Goal: Task Accomplishment & Management: Complete application form

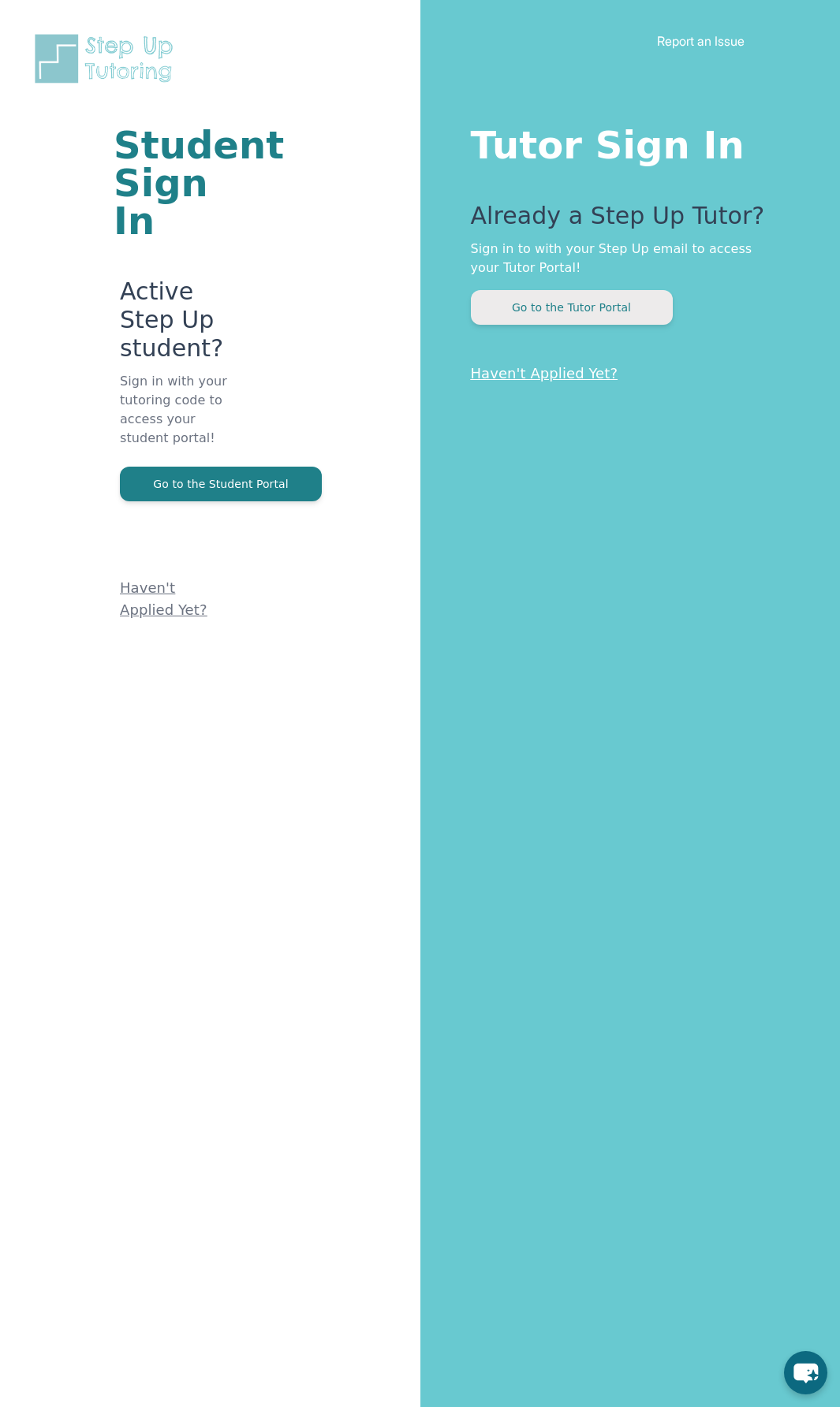
click at [552, 304] on button "Go to the Tutor Portal" at bounding box center [571, 307] width 202 height 35
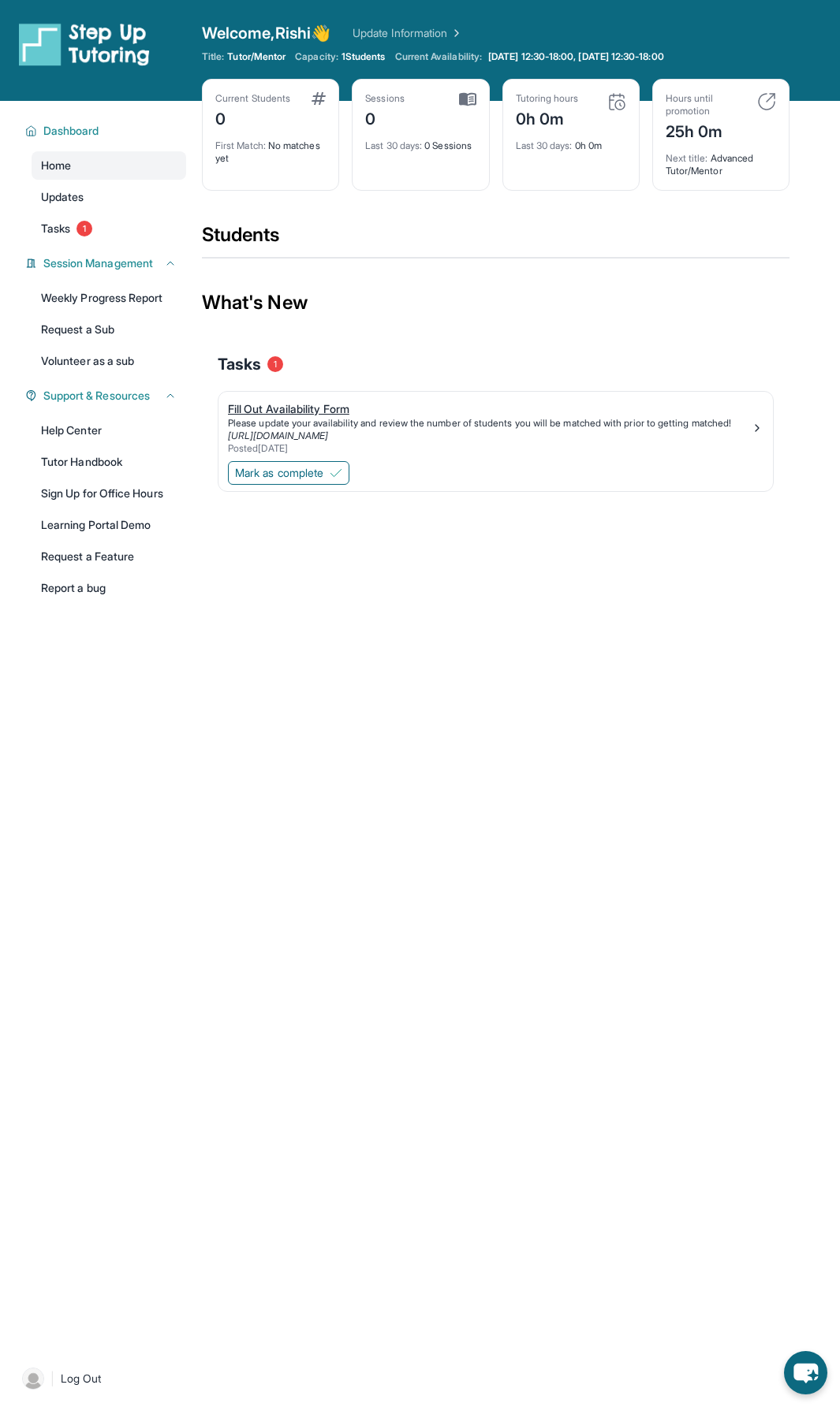
click at [338, 410] on div "Fill Out Availability Form" at bounding box center [489, 409] width 523 height 16
click at [321, 484] on button "Mark as complete" at bounding box center [288, 473] width 121 height 24
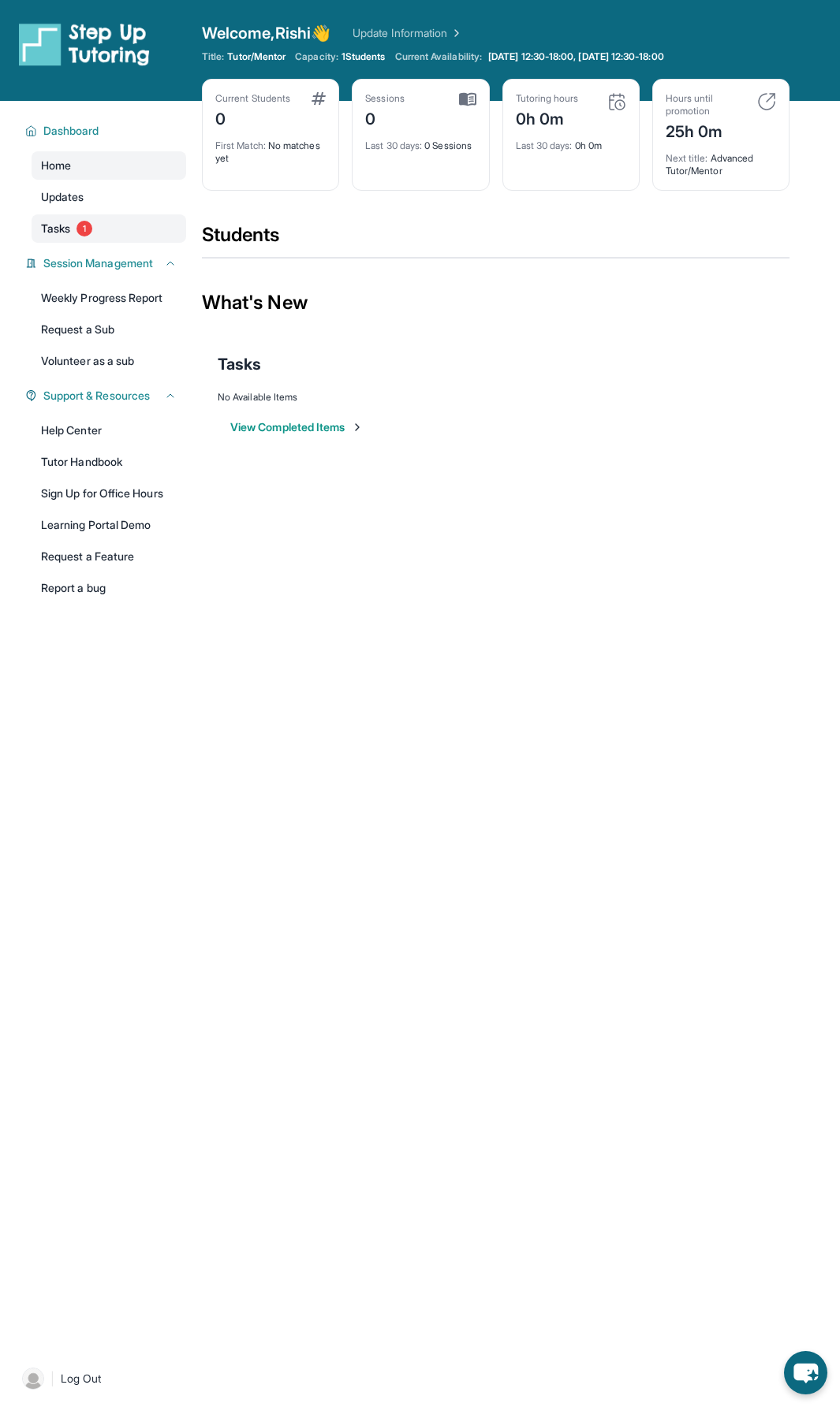
click at [136, 227] on link "Tasks 1" at bounding box center [108, 228] width 154 height 28
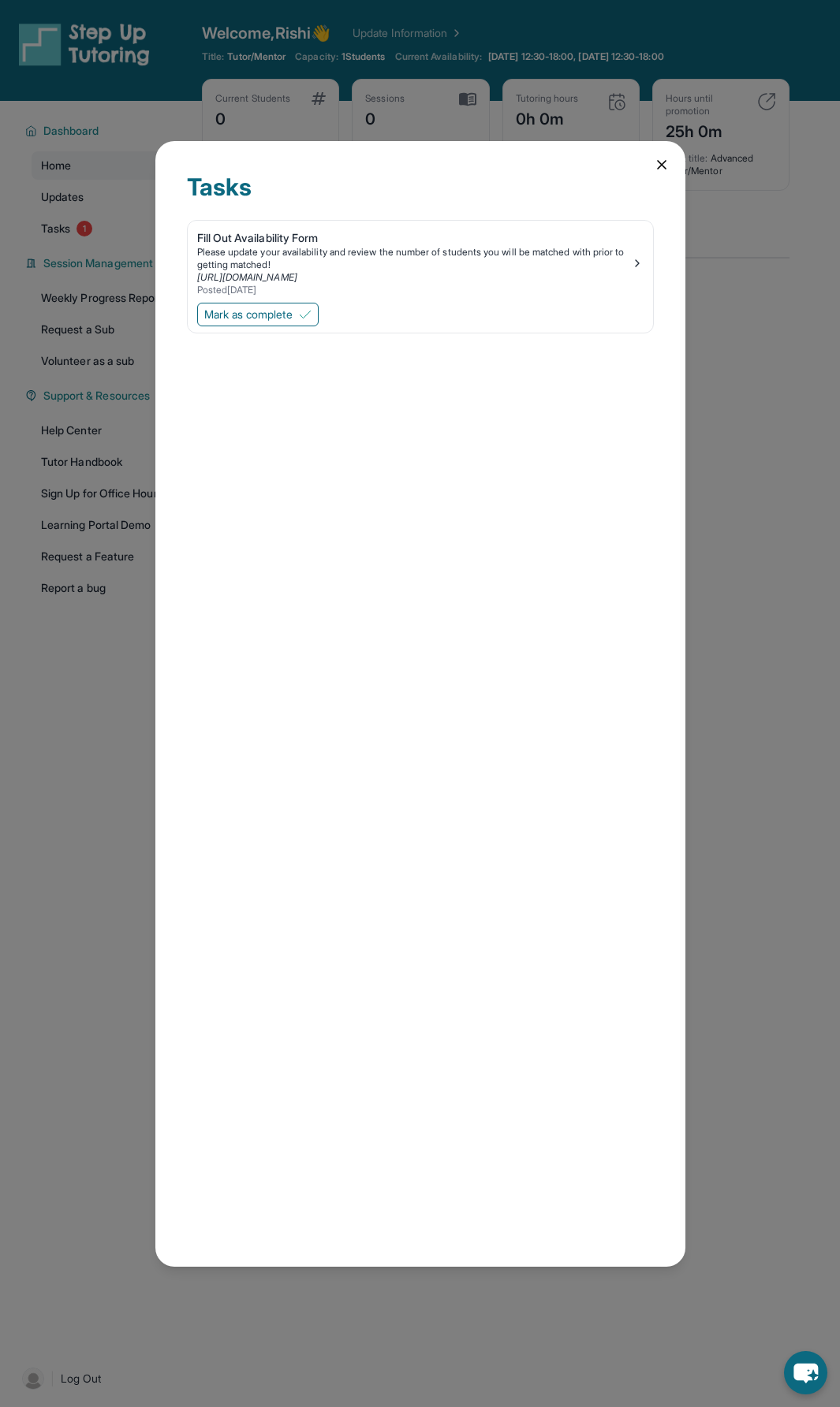
click at [654, 170] on icon at bounding box center [661, 164] width 16 height 16
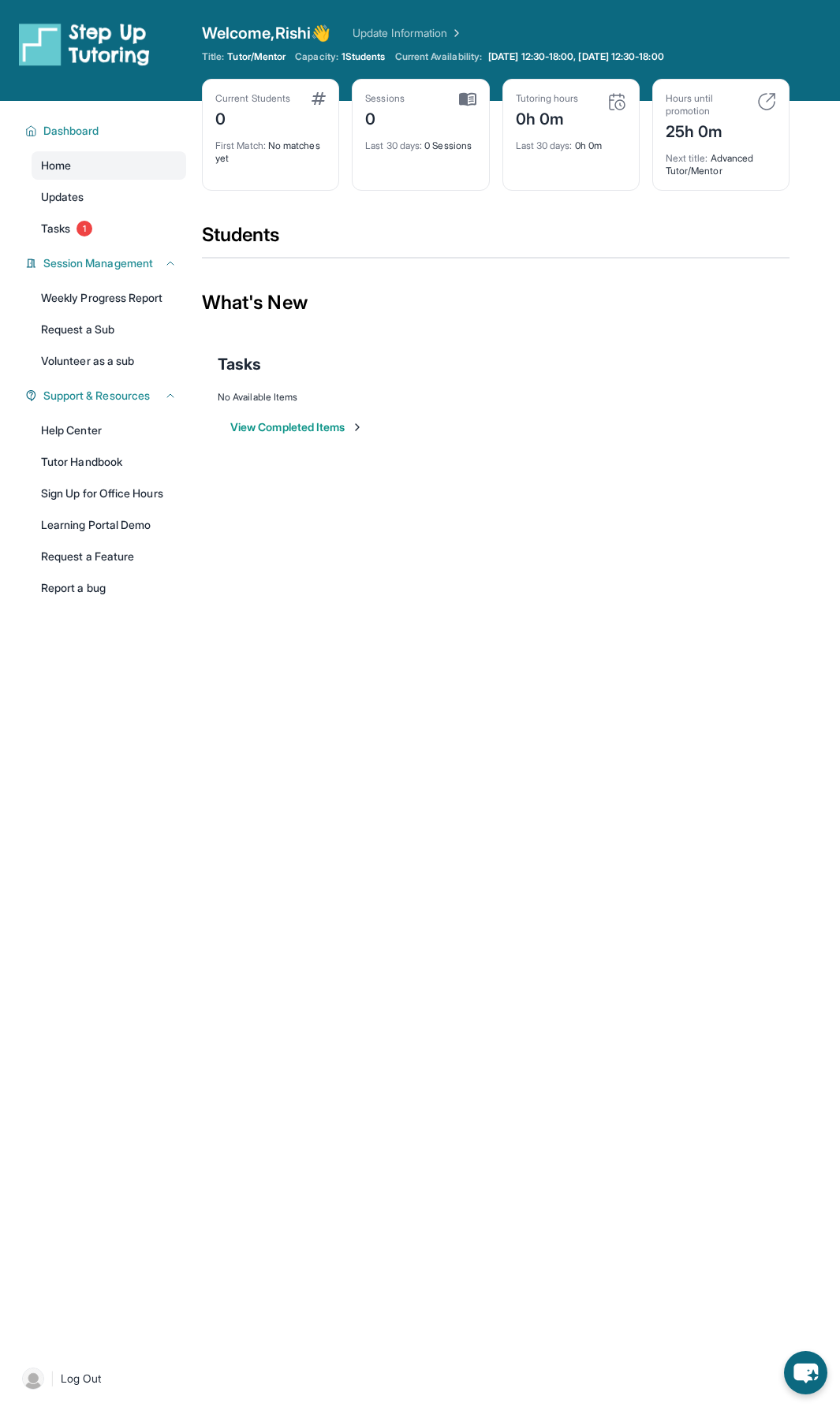
click at [789, 307] on div "What's New" at bounding box center [495, 303] width 587 height 70
click at [738, 131] on div "25h 0m" at bounding box center [706, 131] width 82 height 25
click at [767, 165] on div "Next title : Advanced Tutor/Mentor" at bounding box center [720, 159] width 110 height 35
drag, startPoint x: 81, startPoint y: 69, endPoint x: 81, endPoint y: 54, distance: 15.0
click at [81, 67] on div at bounding box center [113, 50] width 189 height 57
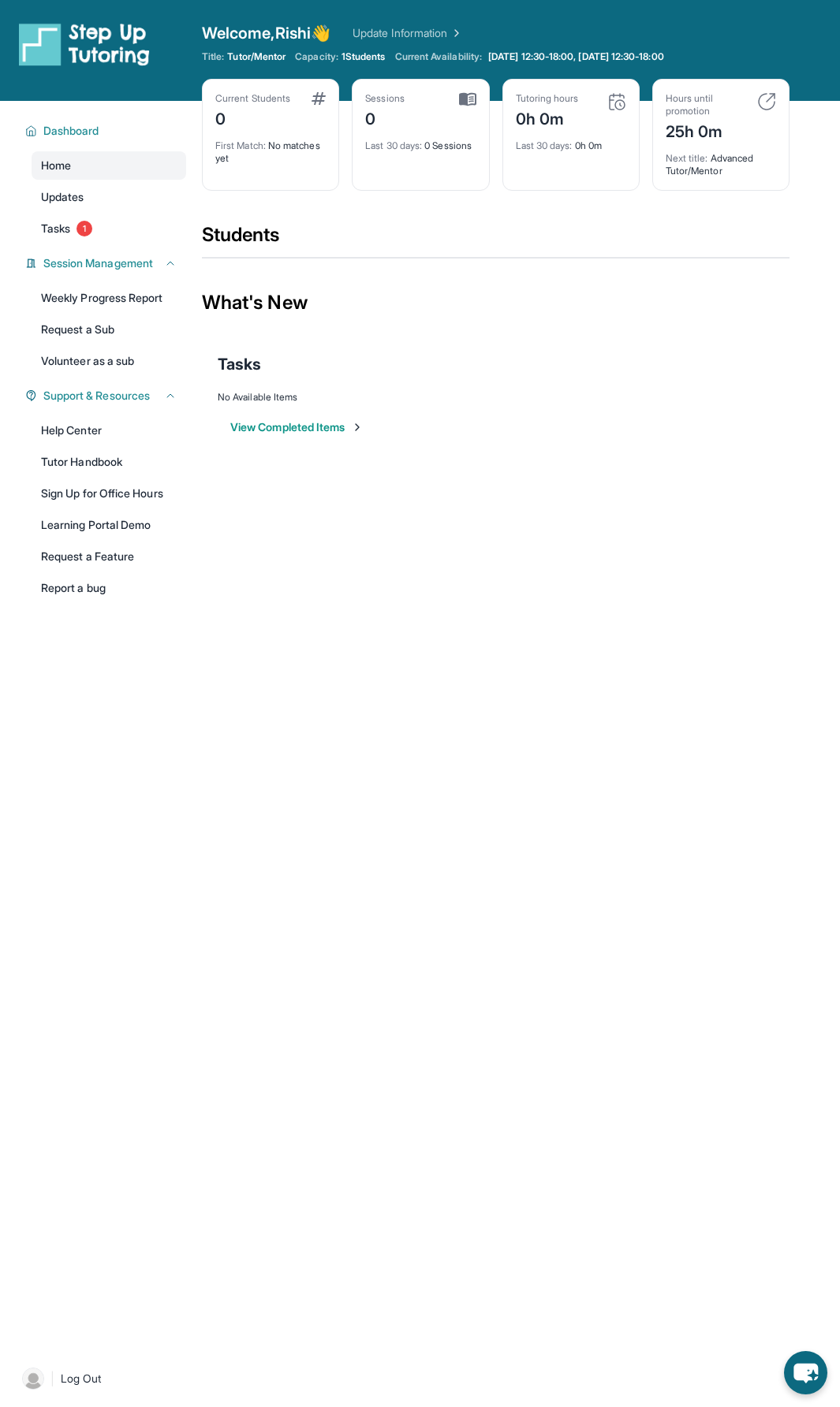
click at [64, 38] on img at bounding box center [84, 44] width 131 height 44
click at [364, 56] on span "1 Students" at bounding box center [364, 57] width 44 height 13
click at [236, 50] on div "Welcome, Rishi 👋 Update Information Title: Tutor/Mentor Capacity: 1 Students Cu…" at bounding box center [520, 50] width 638 height 57
click at [403, 28] on link "Update Information" at bounding box center [408, 33] width 110 height 16
click at [120, 143] on div "Dashboard" at bounding box center [101, 131] width 170 height 28
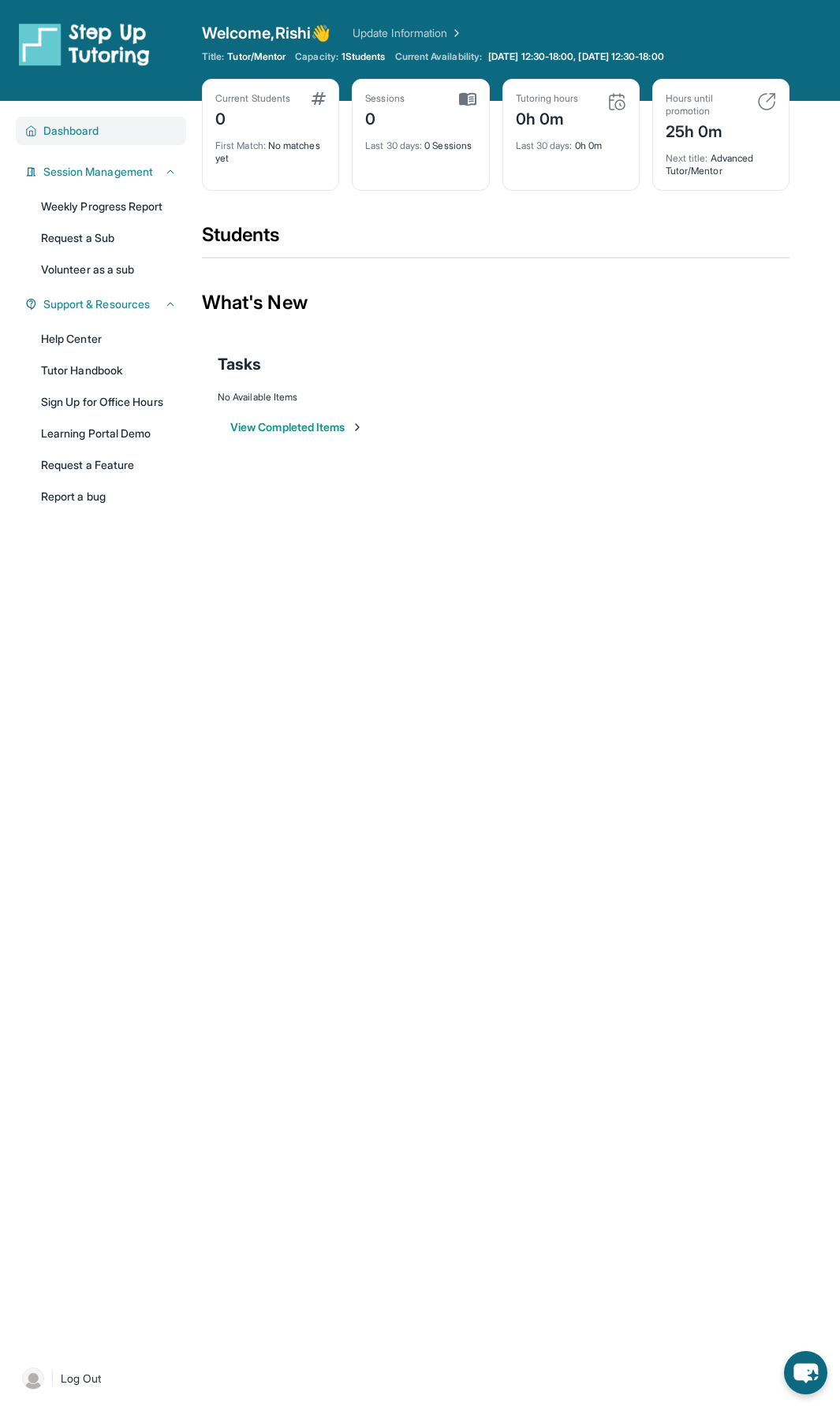
click at [99, 134] on span "Dashboard" at bounding box center [71, 131] width 56 height 16
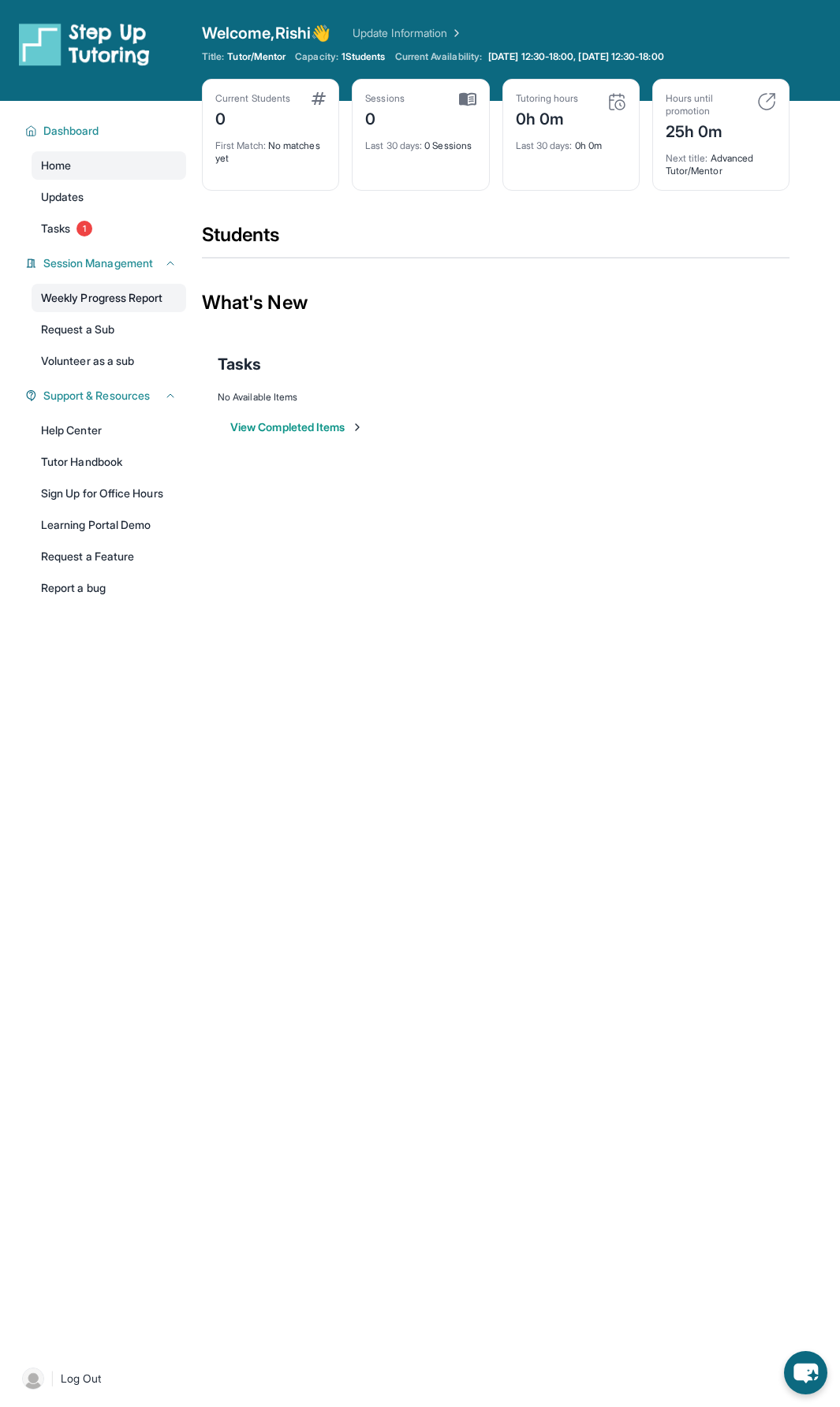
click at [132, 309] on link "Weekly Progress Report" at bounding box center [108, 298] width 154 height 28
click at [108, 434] on link "Help Center" at bounding box center [108, 430] width 154 height 28
click at [96, 130] on span "Dashboard" at bounding box center [71, 131] width 56 height 16
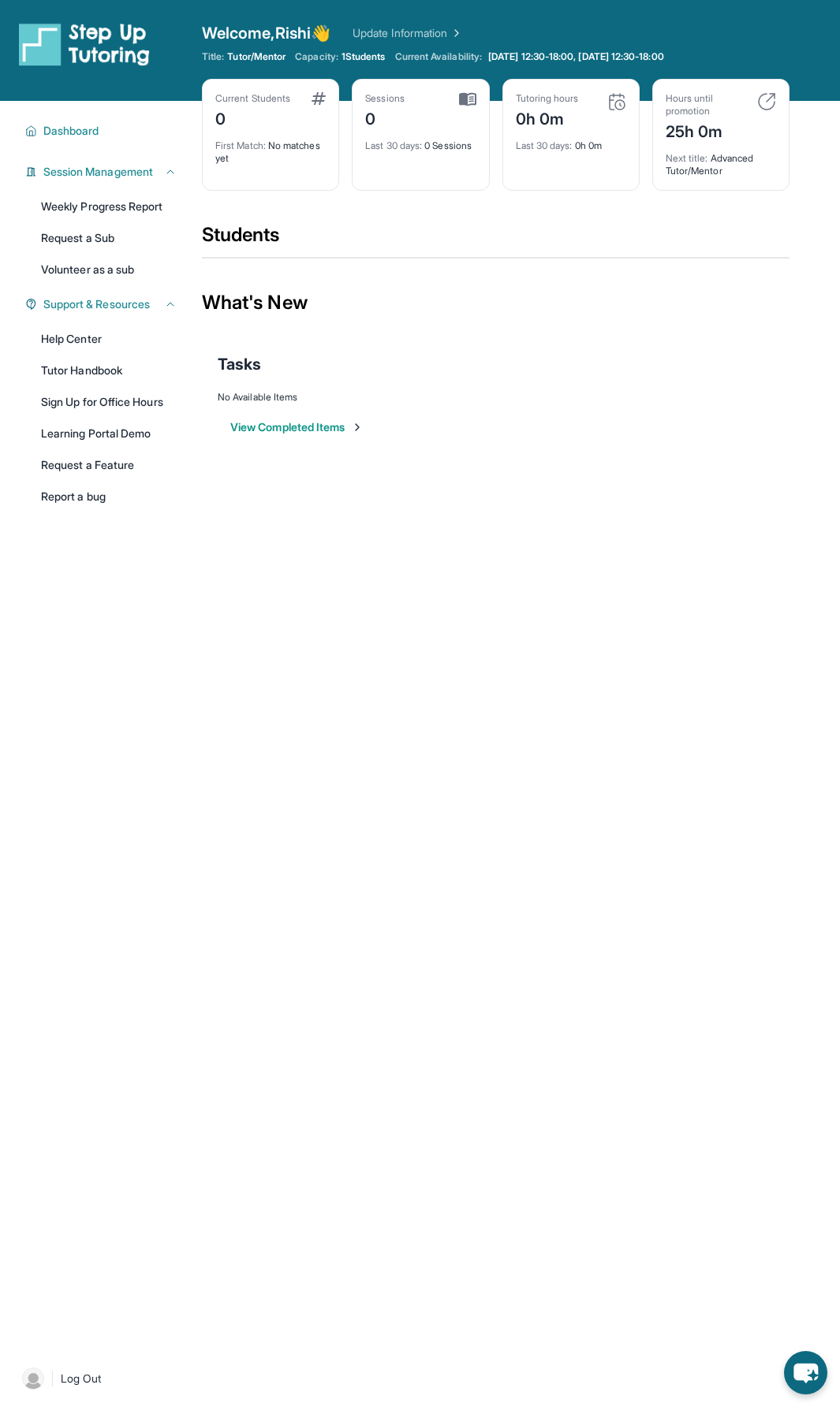
drag, startPoint x: 240, startPoint y: 53, endPoint x: 279, endPoint y: 74, distance: 44.3
click at [243, 53] on span "Tutor/Mentor" at bounding box center [256, 57] width 58 height 13
click at [90, 332] on link "Help Center" at bounding box center [108, 338] width 154 height 28
